Goal: Find specific page/section: Find specific page/section

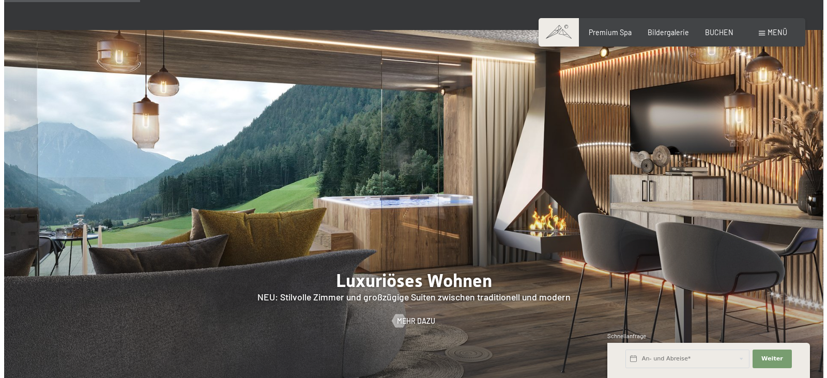
scroll to position [827, 0]
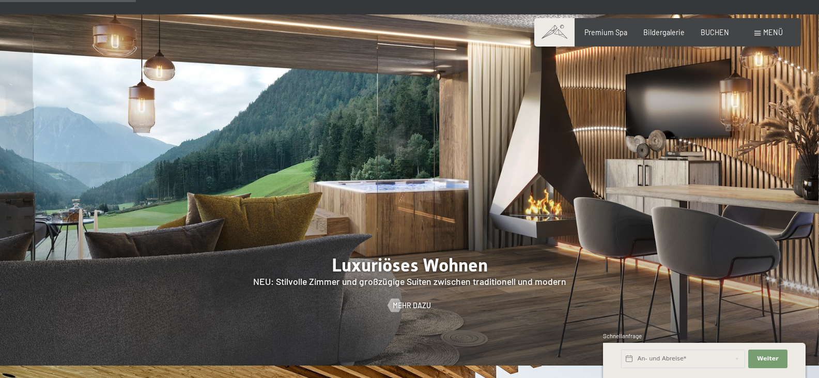
click at [774, 33] on span "Menü" at bounding box center [774, 32] width 20 height 9
click at [759, 36] on div "Menü" at bounding box center [769, 32] width 28 height 10
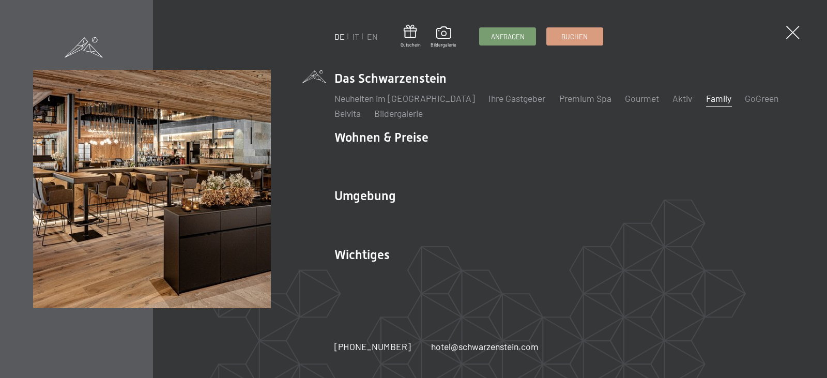
click at [706, 102] on link "Family" at bounding box center [718, 98] width 25 height 11
click at [706, 101] on link "Family" at bounding box center [718, 98] width 25 height 11
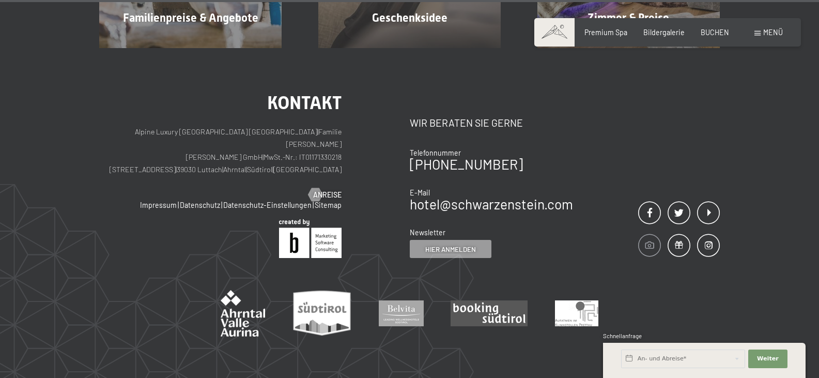
scroll to position [6919, 0]
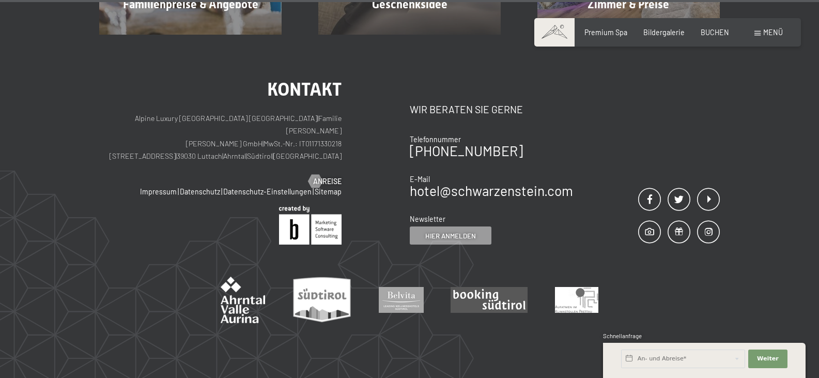
drag, startPoint x: 505, startPoint y: 151, endPoint x: 505, endPoint y: 256, distance: 104.9
click at [505, 256] on div "Kontakt Alpine Luxury SPA Resort SCHWARZENSTEIN | Familie Zimmerhofer Otmar Zim…" at bounding box center [409, 213] width 819 height 357
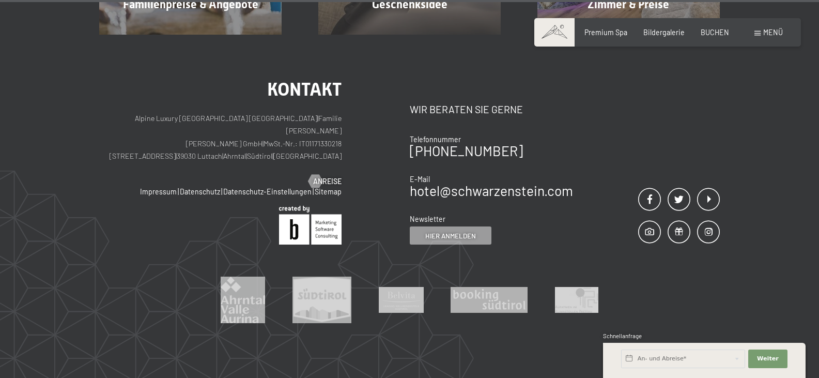
scroll to position [6888, 0]
